Goal: Check status

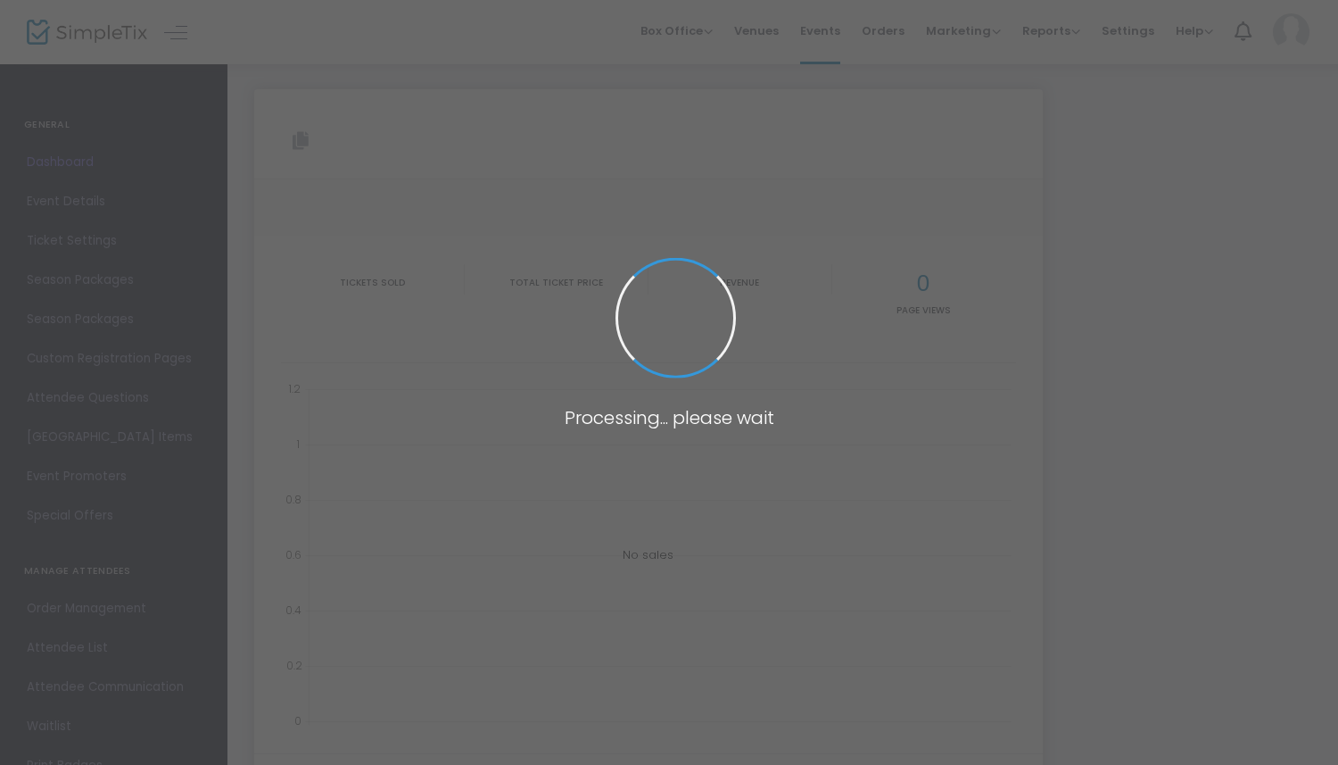
type input "[URL][DOMAIN_NAME][US_STATE]"
